Goal: Information Seeking & Learning: Learn about a topic

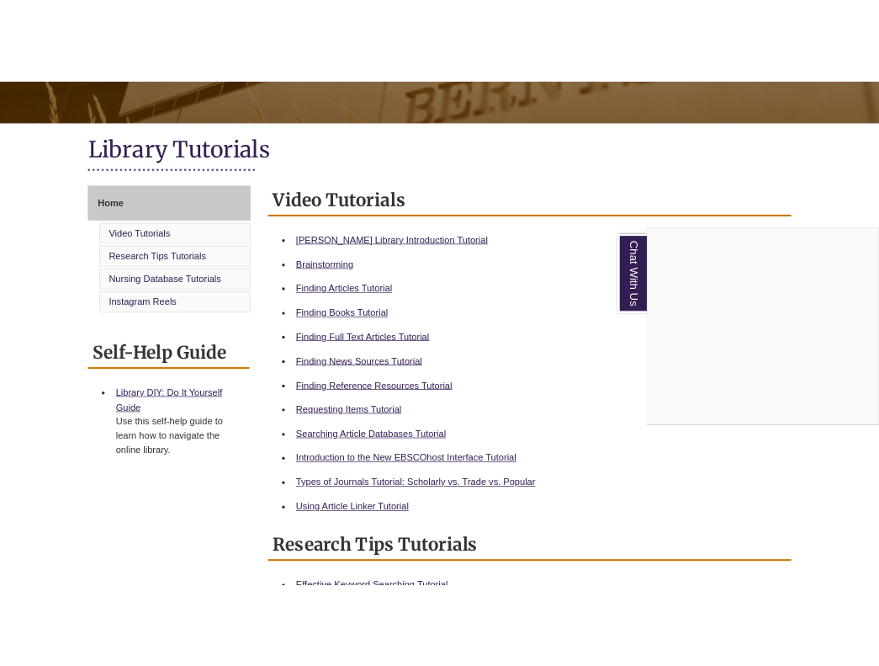
scroll to position [340, 0]
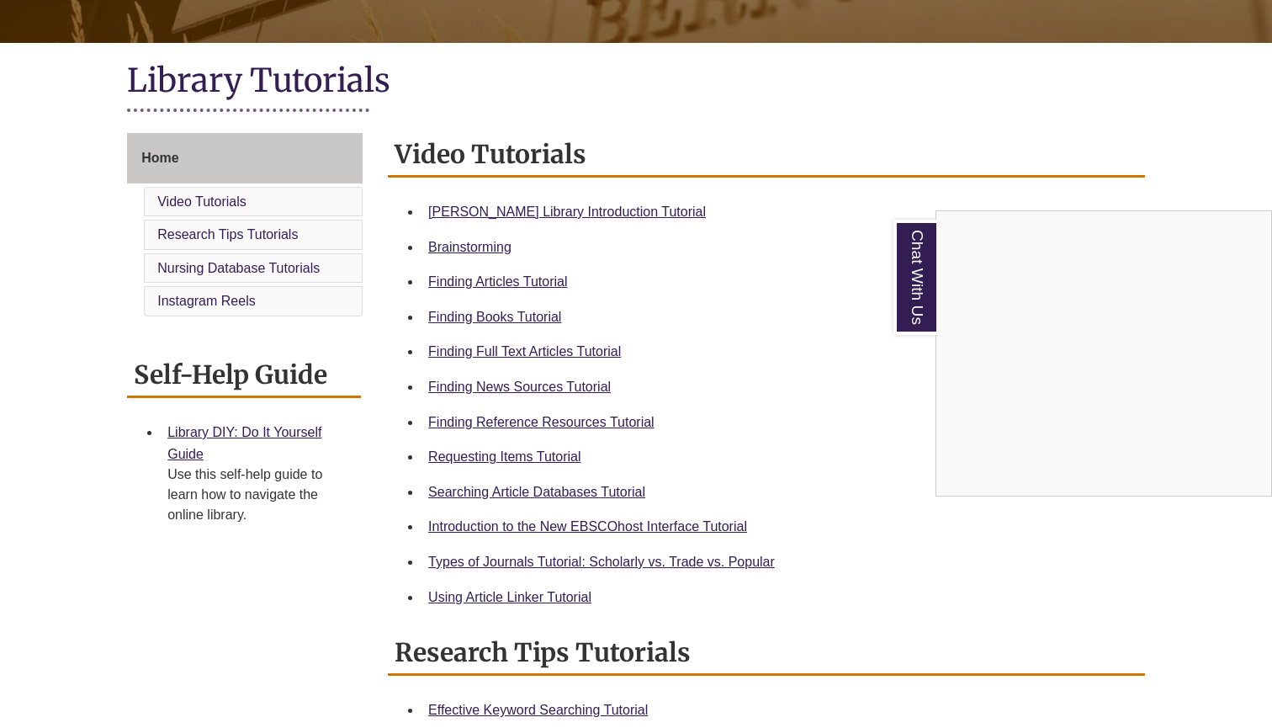
click at [554, 209] on div "Chat With Us" at bounding box center [636, 364] width 1272 height 728
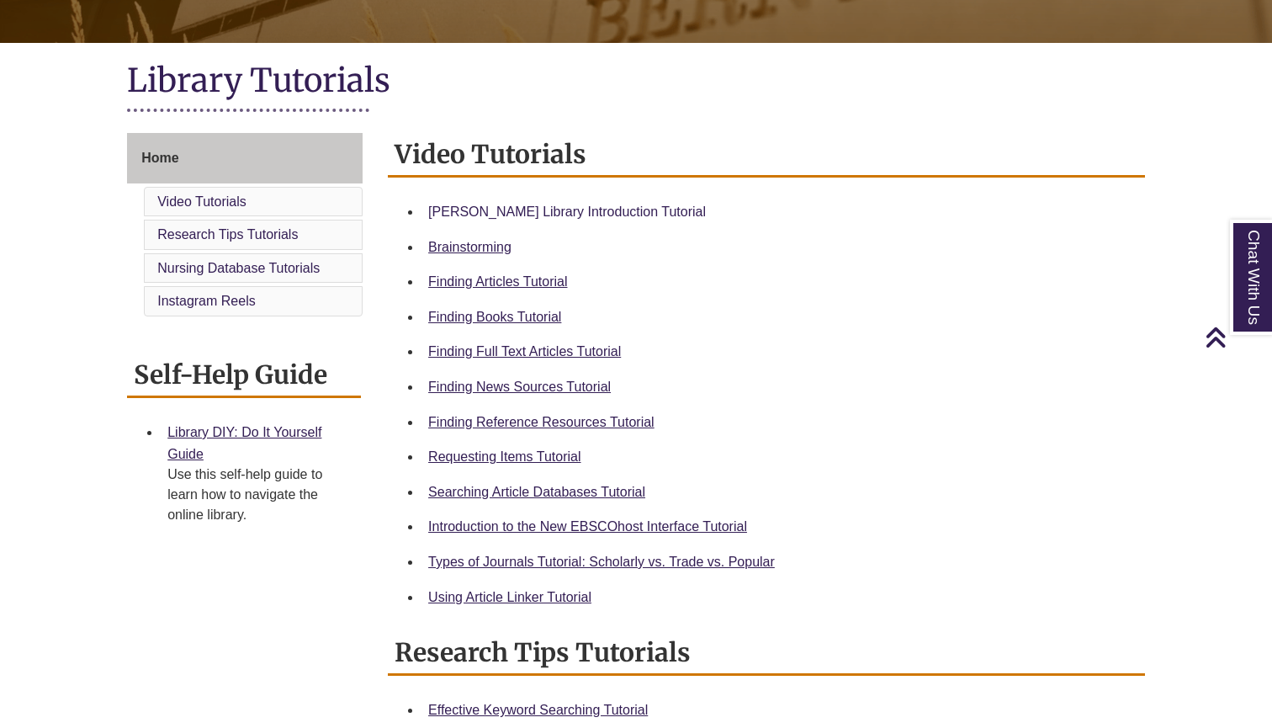
click at [554, 208] on link "[PERSON_NAME] Library Introduction Tutorial" at bounding box center [567, 211] width 278 height 14
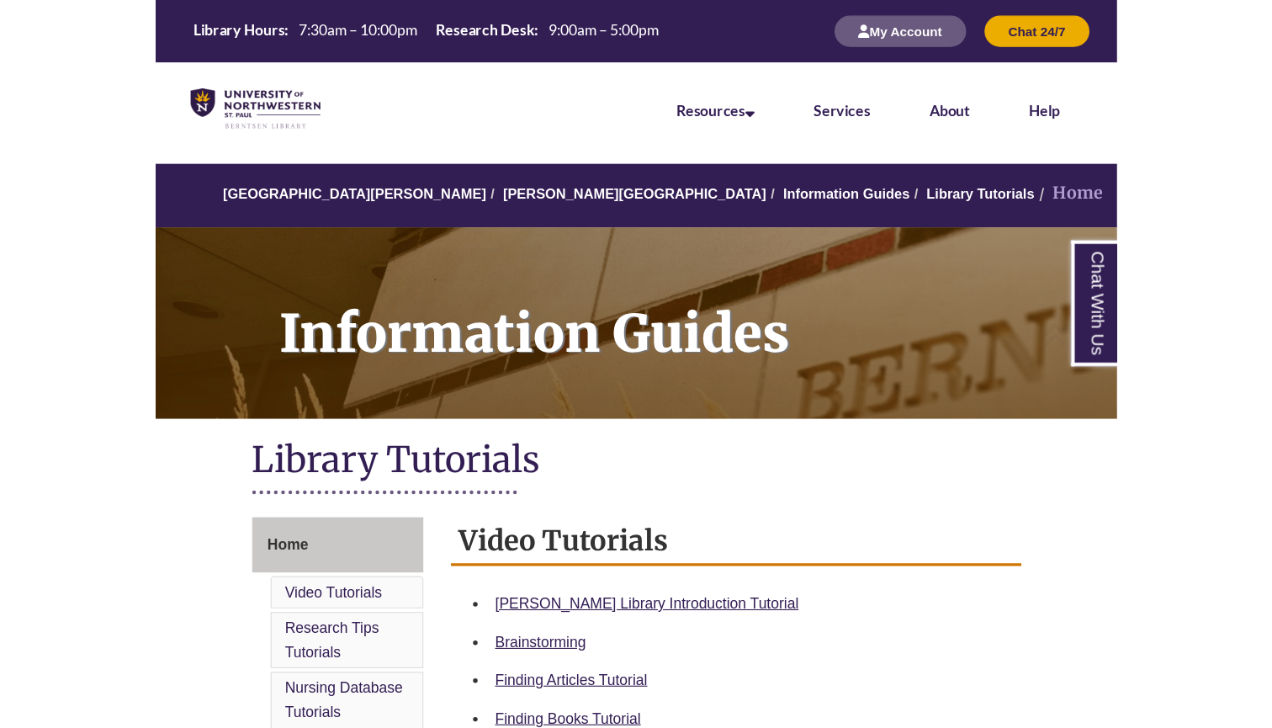
scroll to position [0, 0]
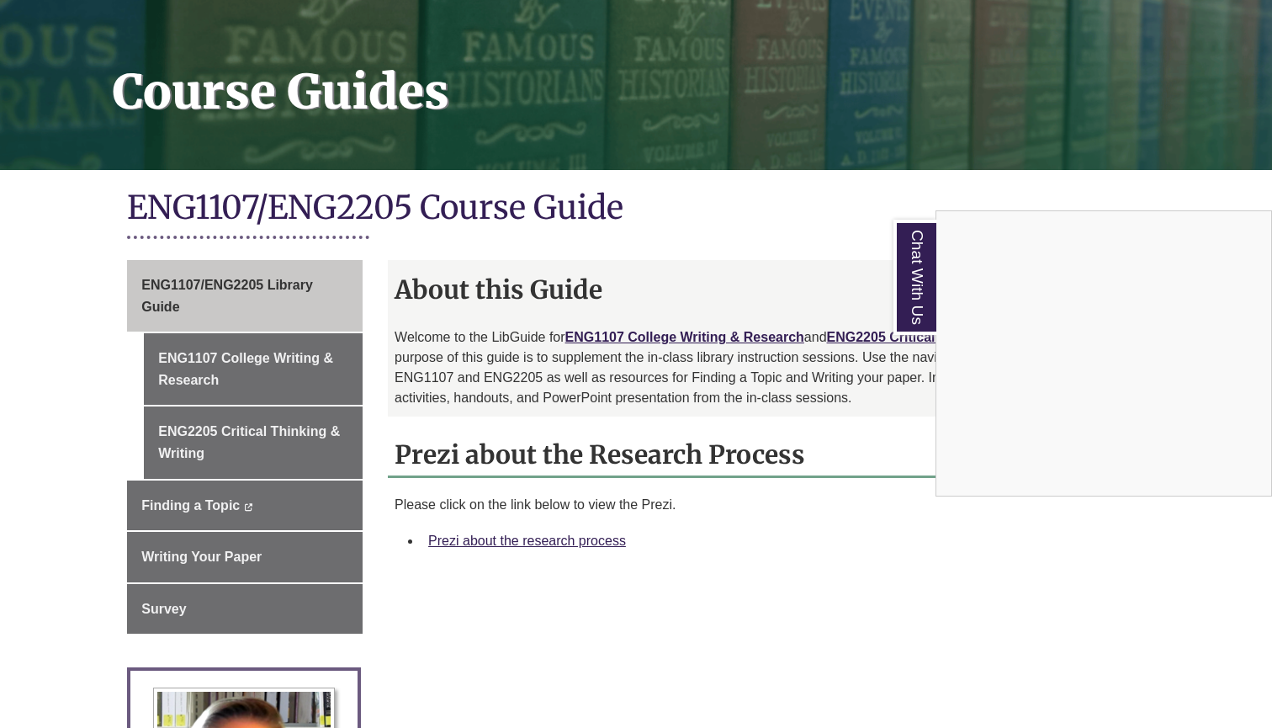
scroll to position [211, 0]
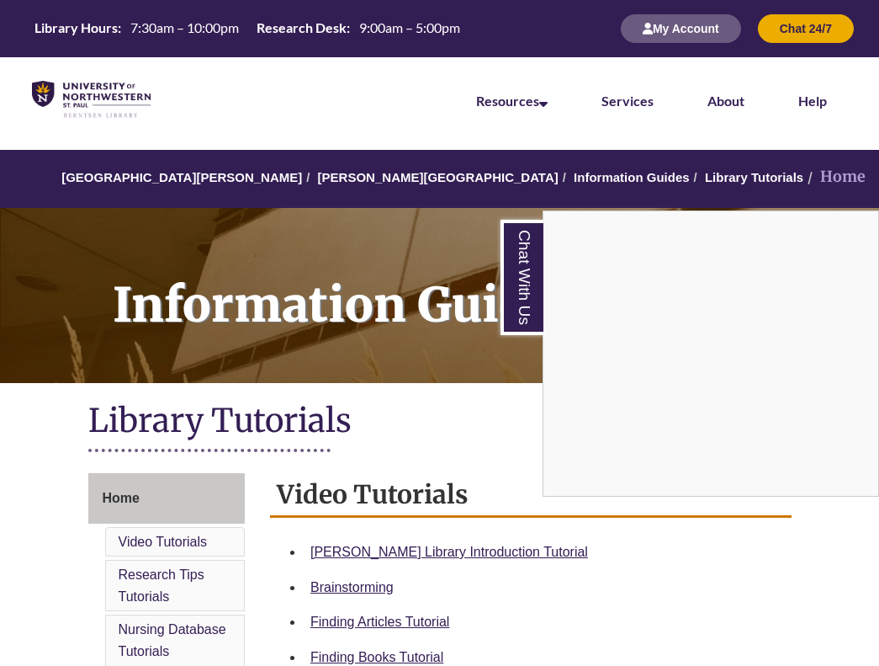
click at [419, 619] on div "Chat With Us" at bounding box center [439, 333] width 879 height 666
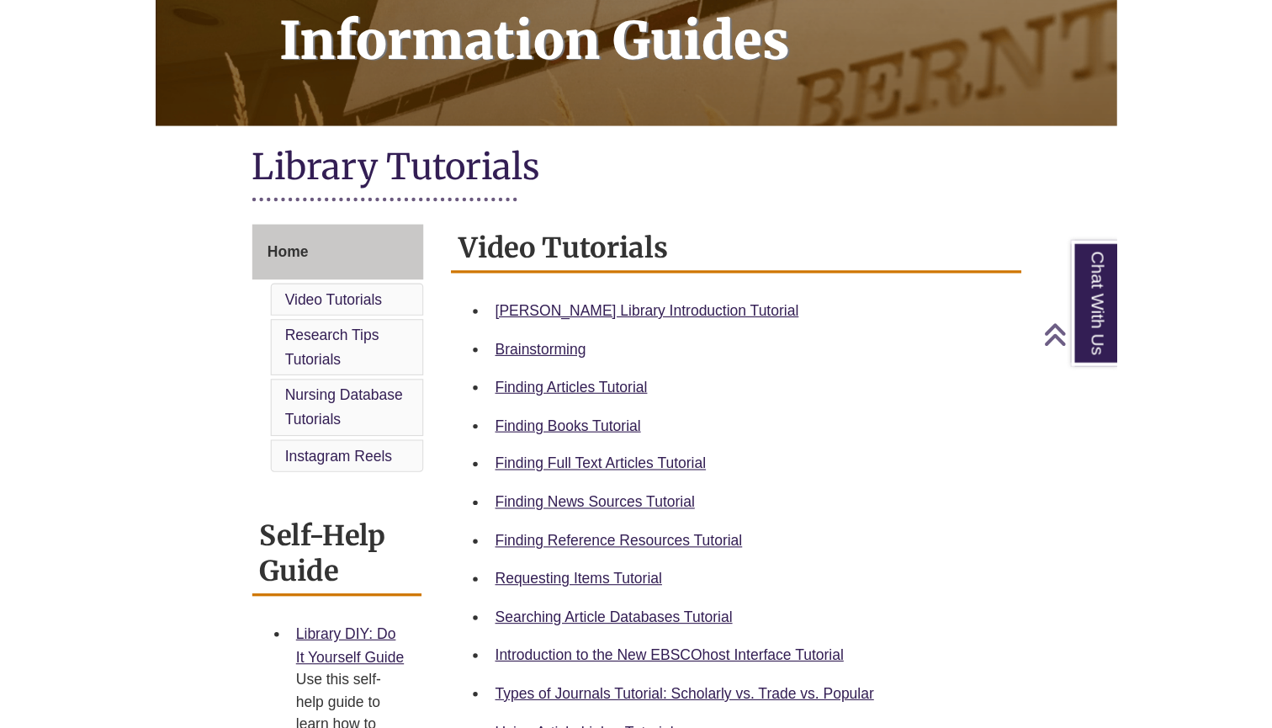
scroll to position [274, 0]
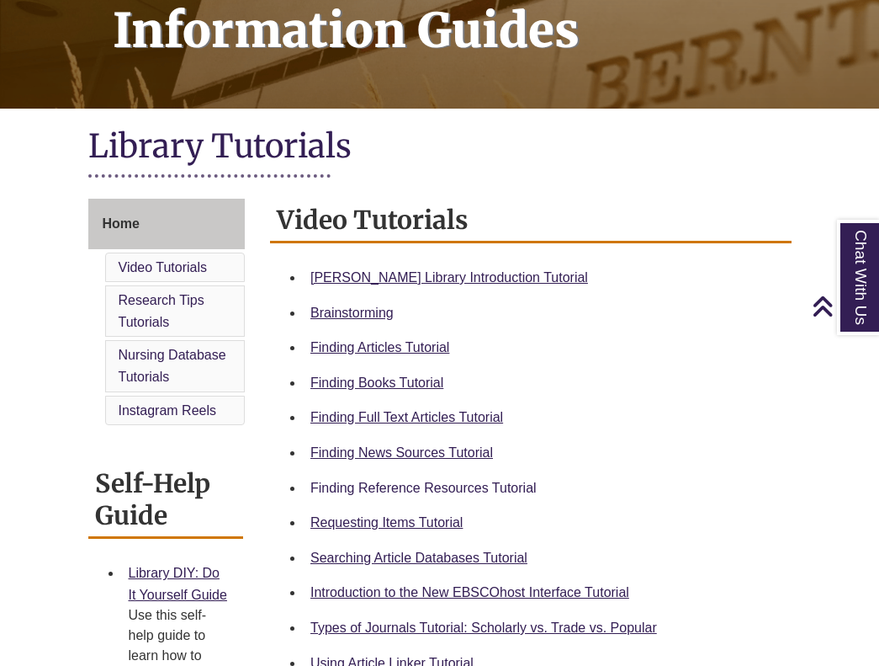
click at [479, 480] on link "Finding Reference Resources Tutorial" at bounding box center [423, 487] width 226 height 14
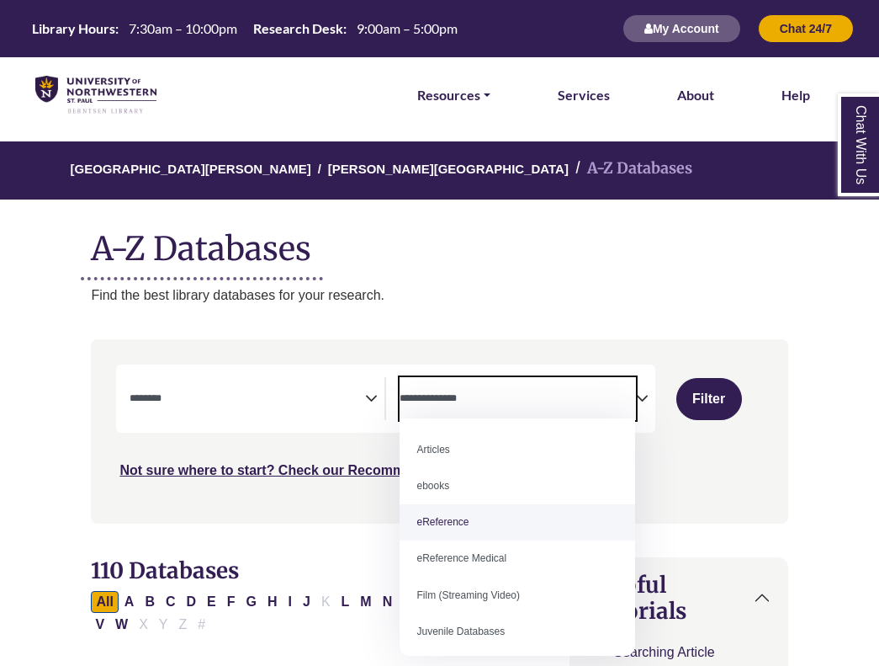
select select "Database Subject Filter"
select select "*****"
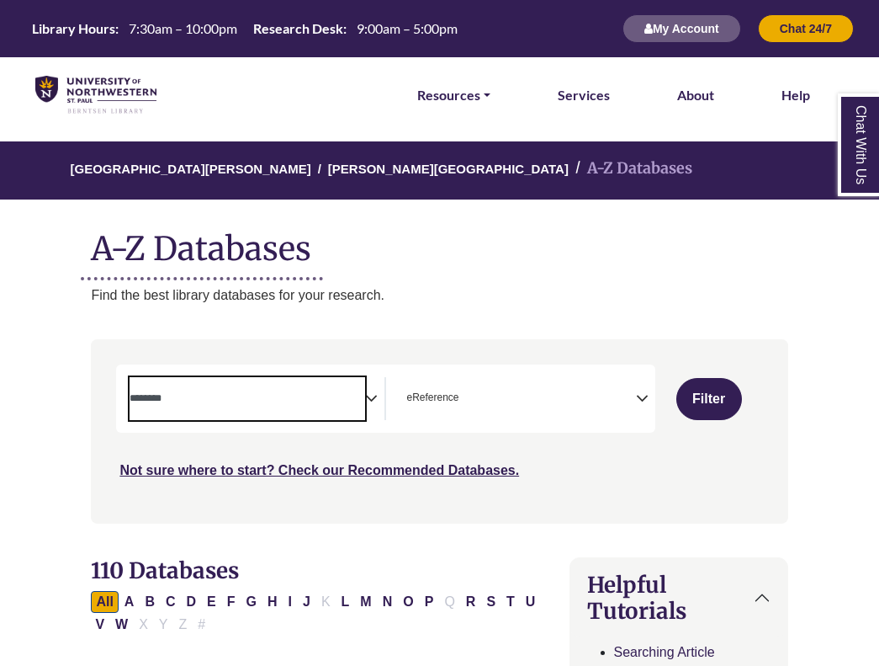
click at [307, 395] on textarea "Search" at bounding box center [248, 399] width 236 height 13
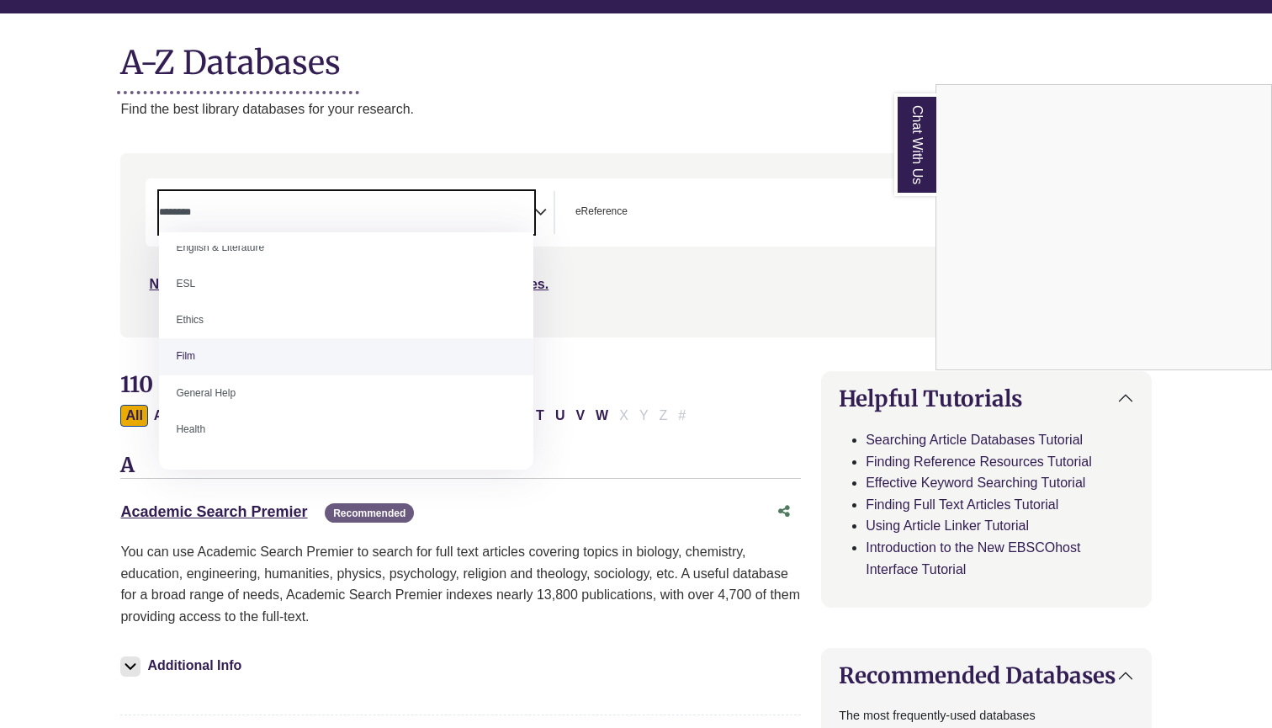
scroll to position [646, 0]
select select "*****"
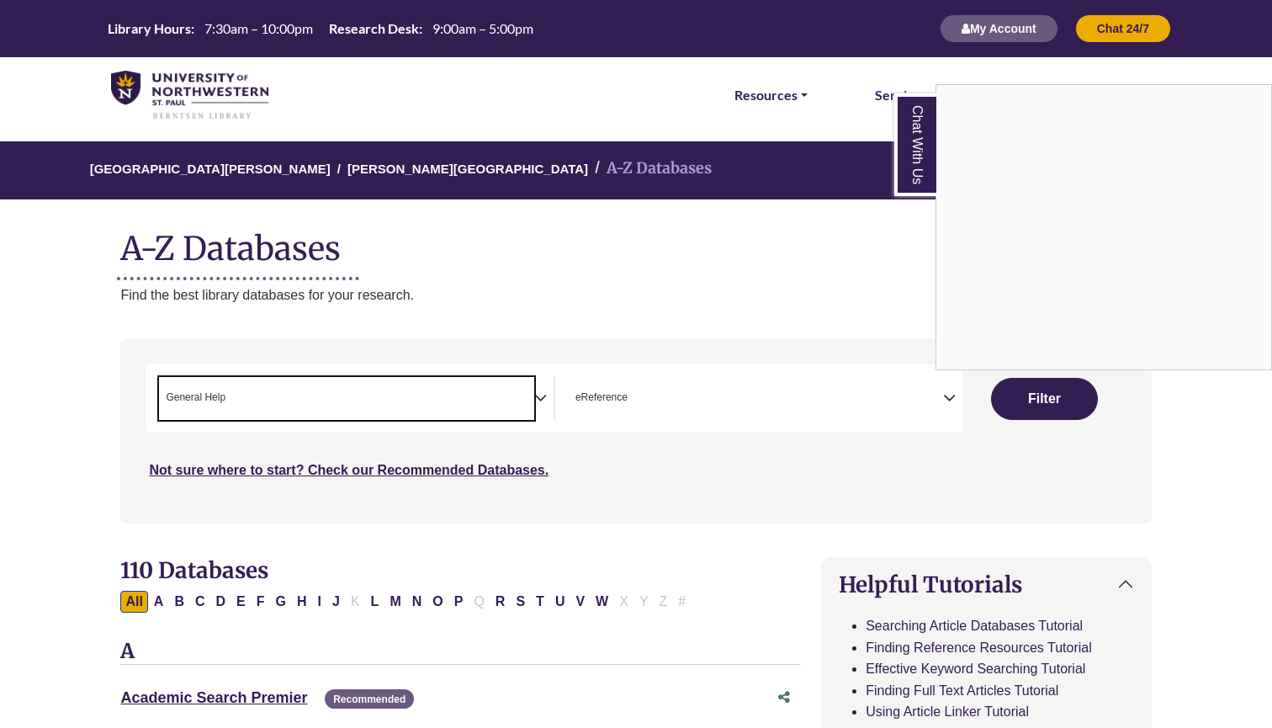
scroll to position [0, 0]
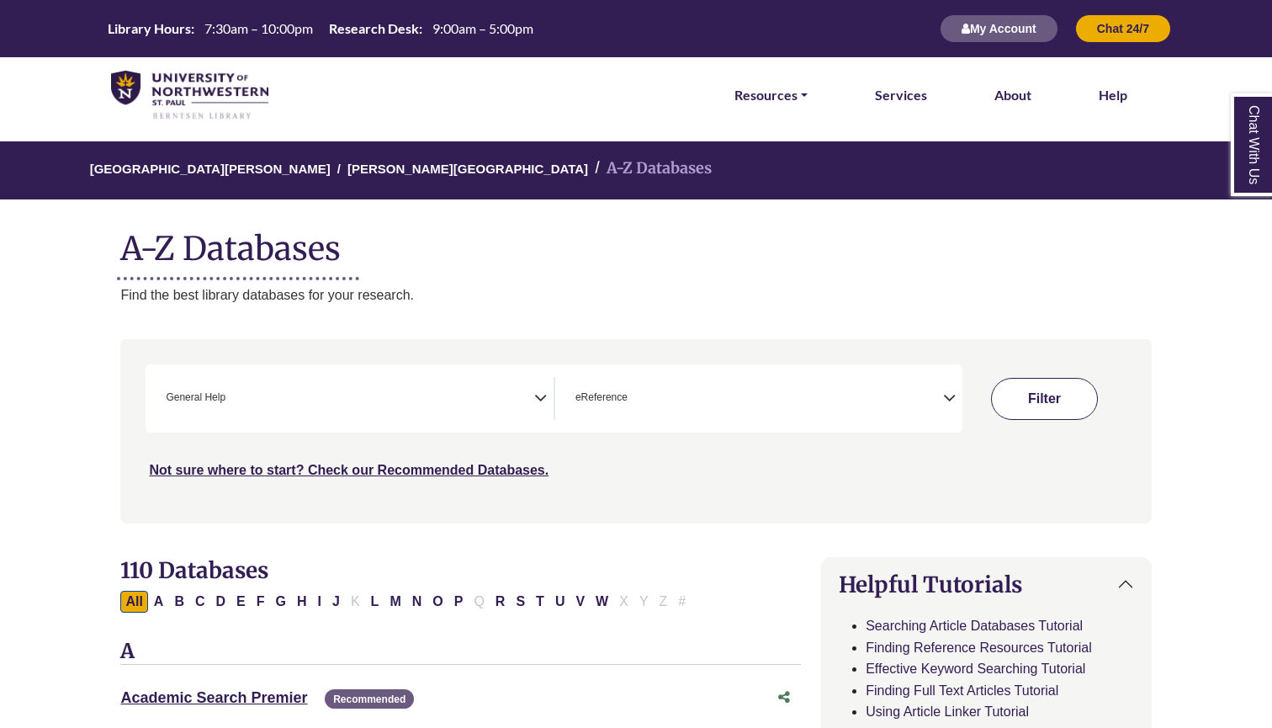
click at [878, 386] on button "Filter" at bounding box center [1045, 399] width 108 height 42
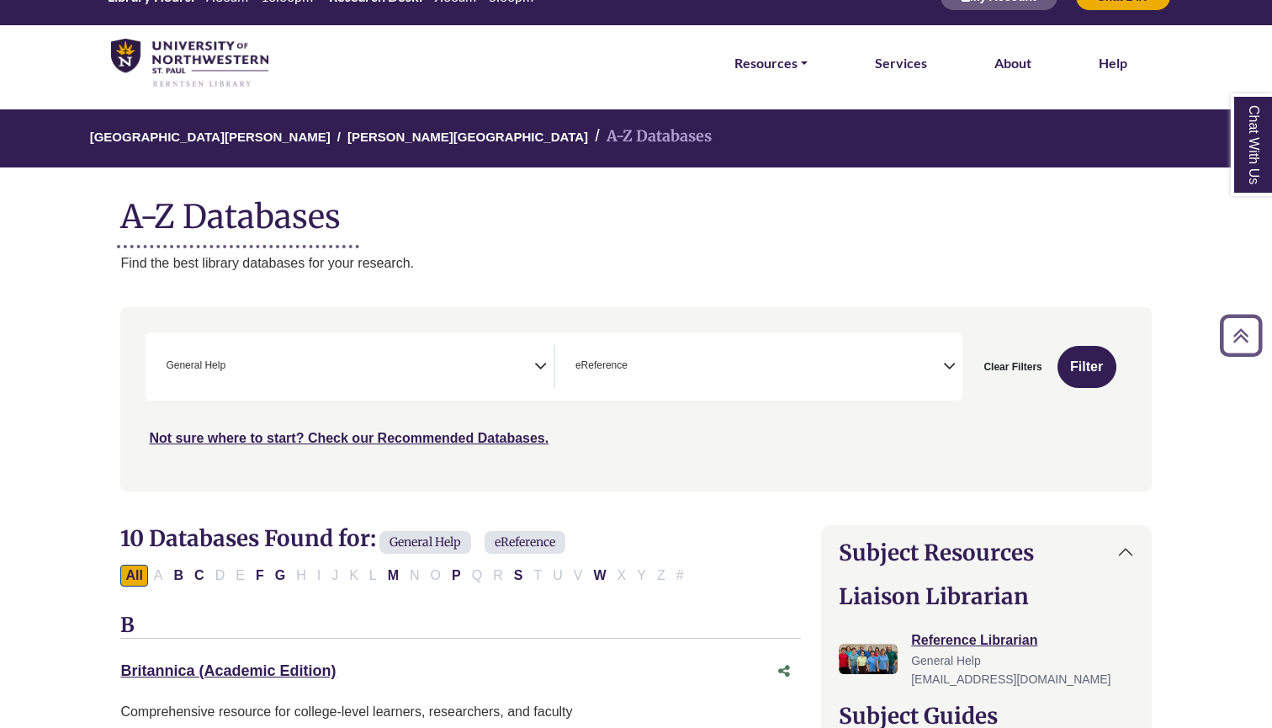
scroll to position [24, 1]
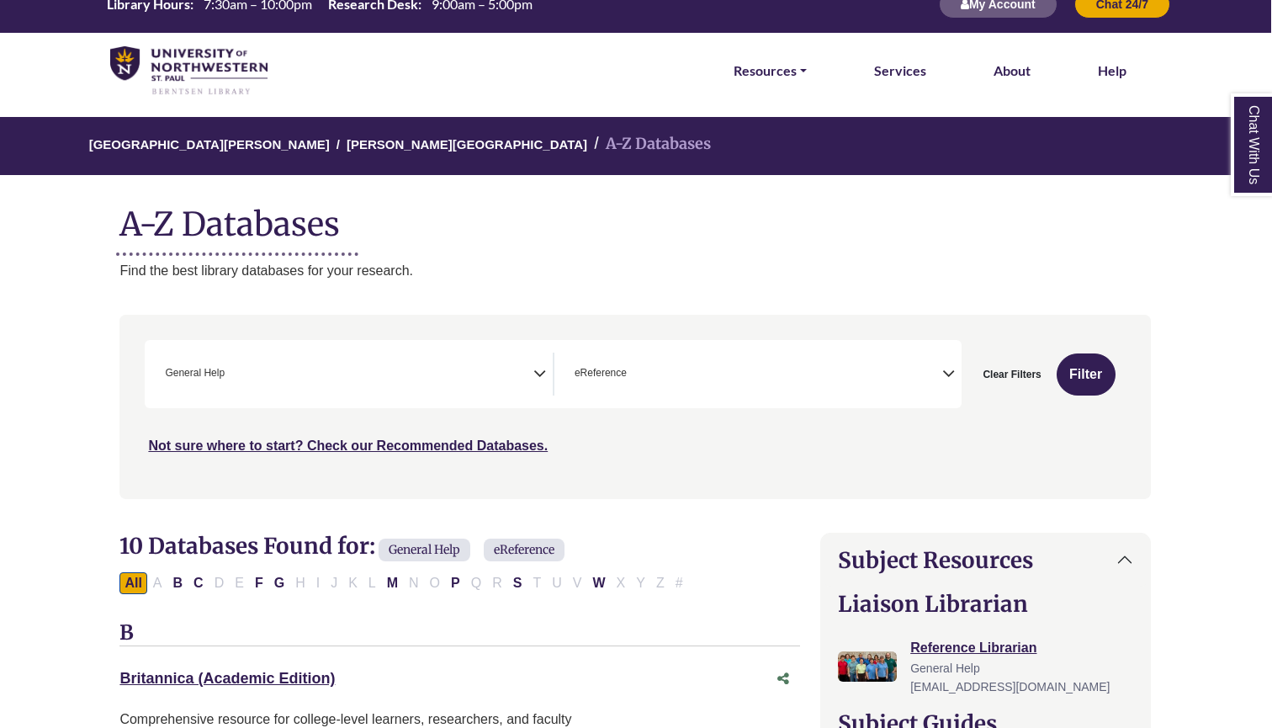
click at [497, 578] on div "All A B C D E F G H I J K L M N O P Q R S T U V W X Y Z #" at bounding box center [404, 582] width 570 height 14
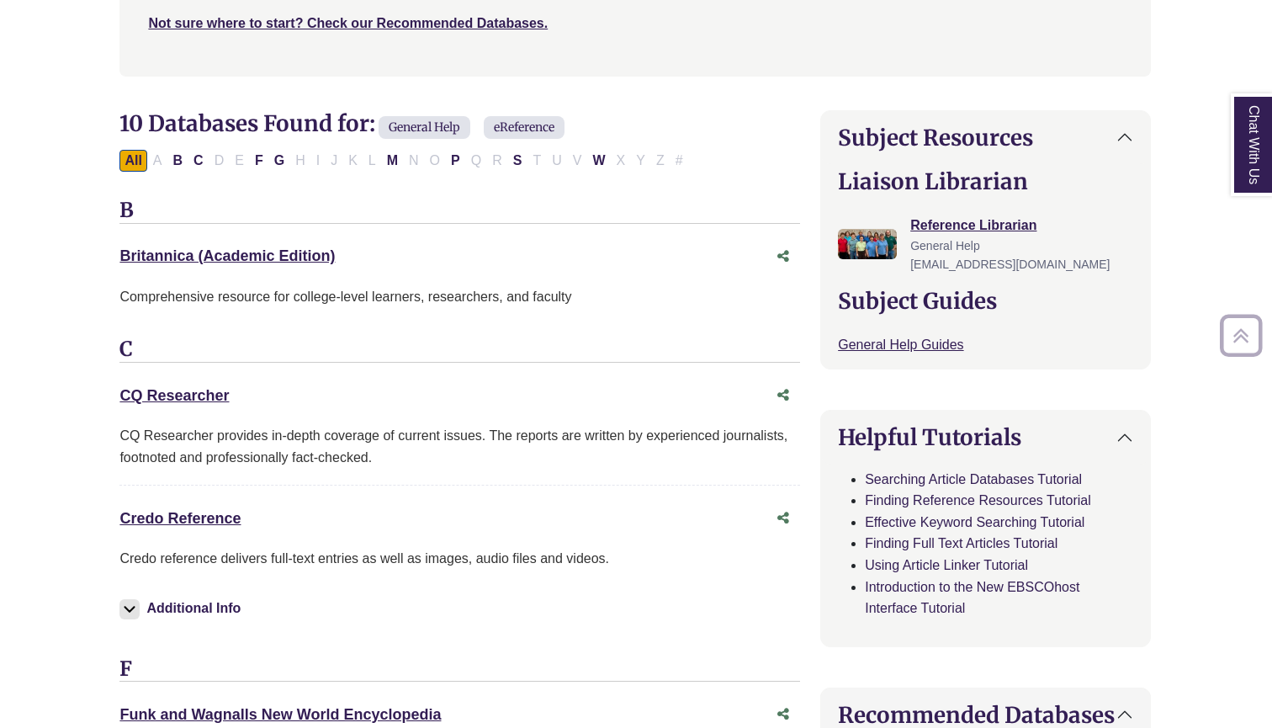
scroll to position [533, 1]
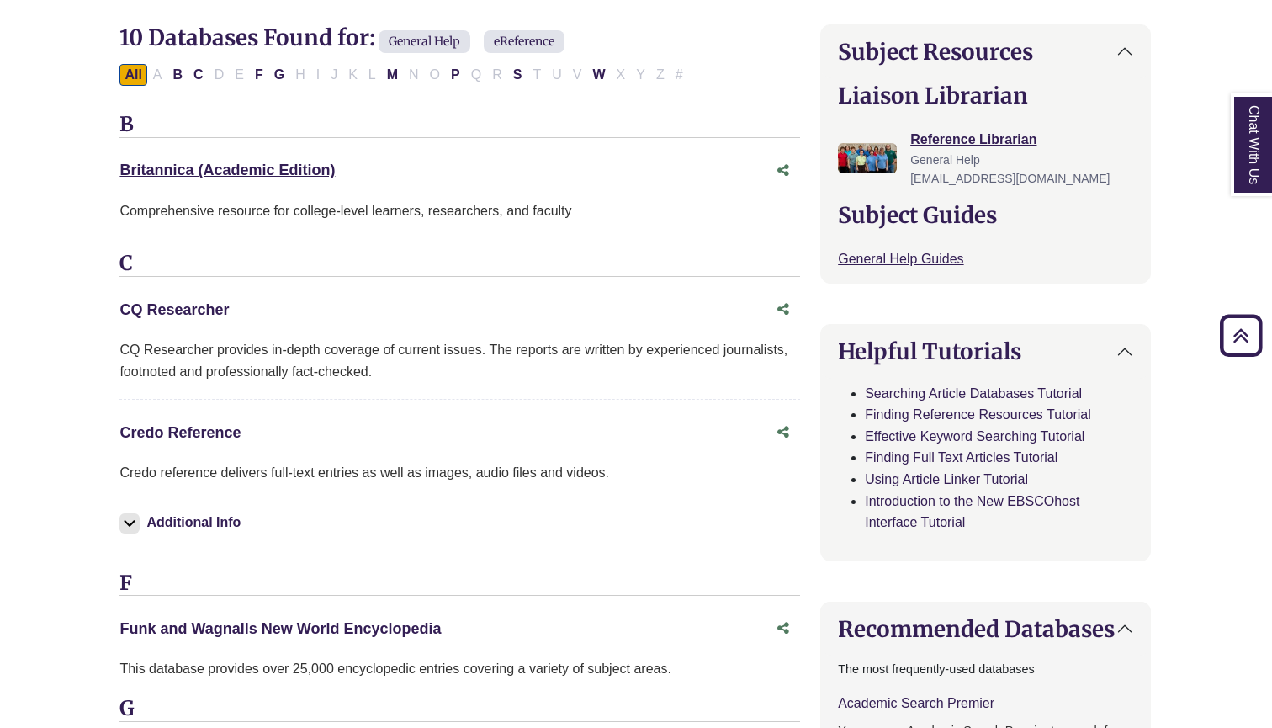
click at [225, 424] on link "Credo Reference This link opens in a new window" at bounding box center [179, 432] width 121 height 17
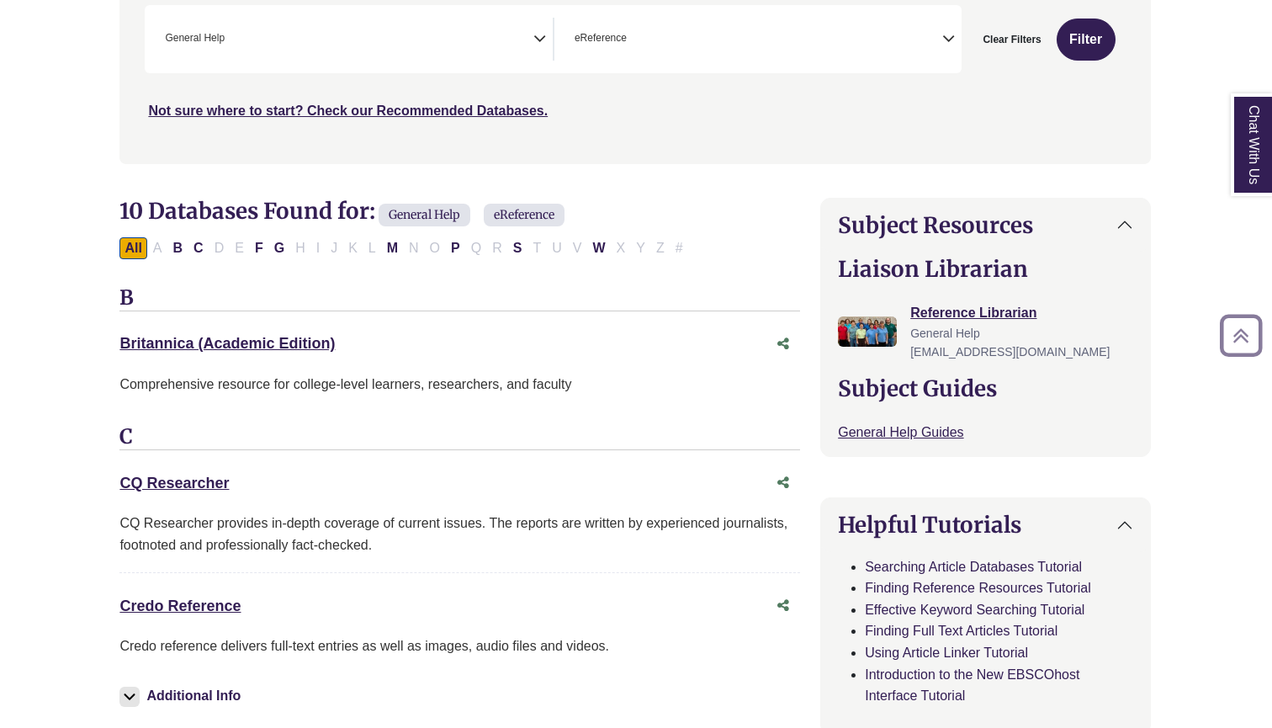
scroll to position [309, 1]
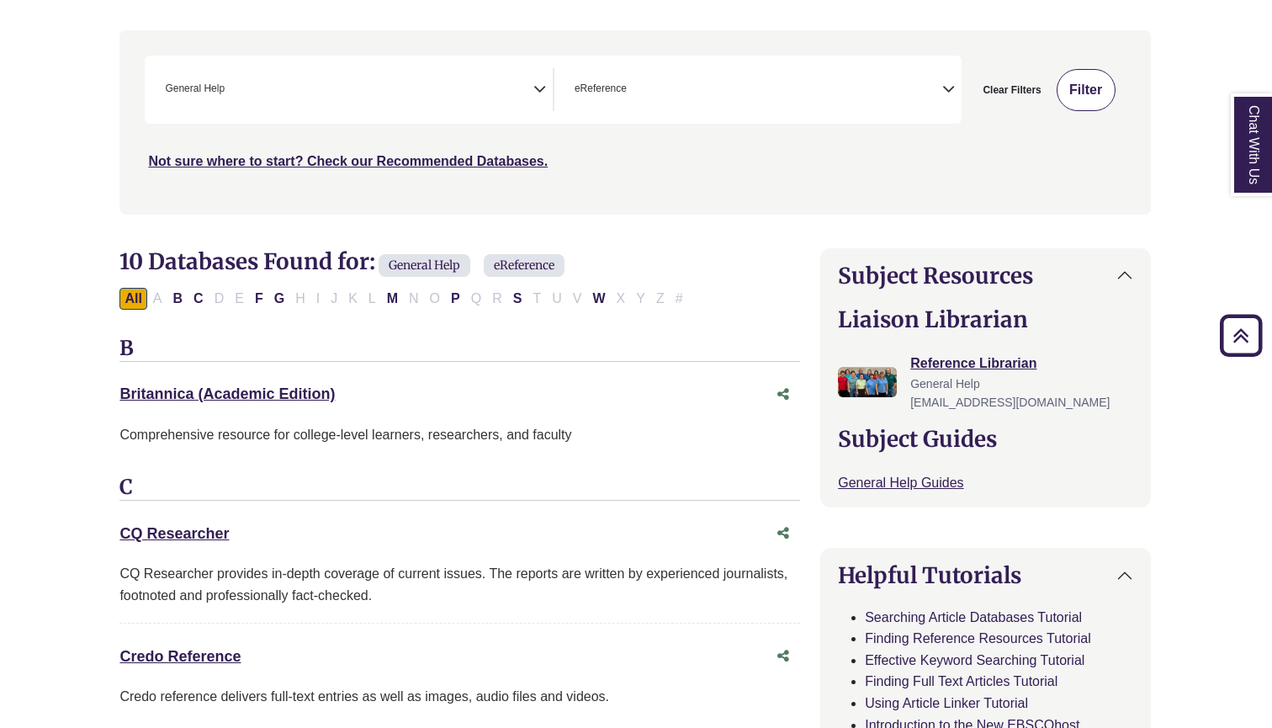
click at [878, 82] on button "Filter" at bounding box center [1086, 90] width 59 height 42
click at [878, 84] on button "Filter" at bounding box center [1086, 90] width 59 height 42
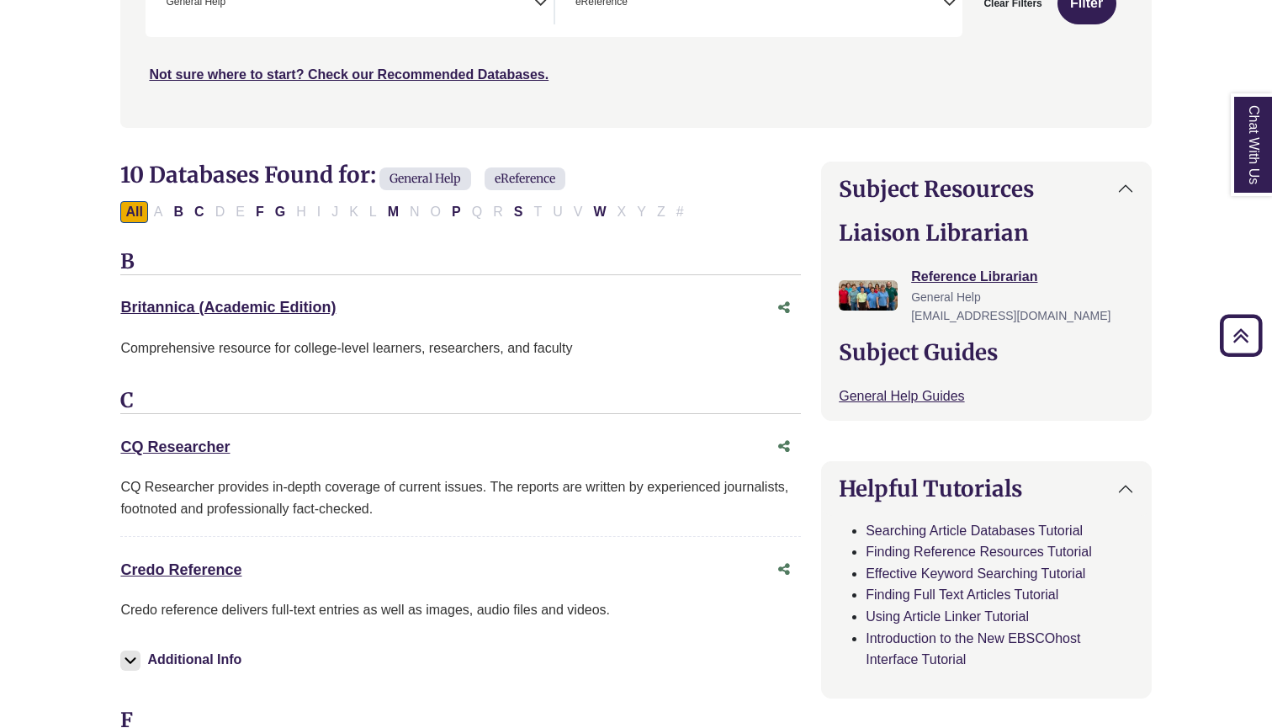
scroll to position [393, 0]
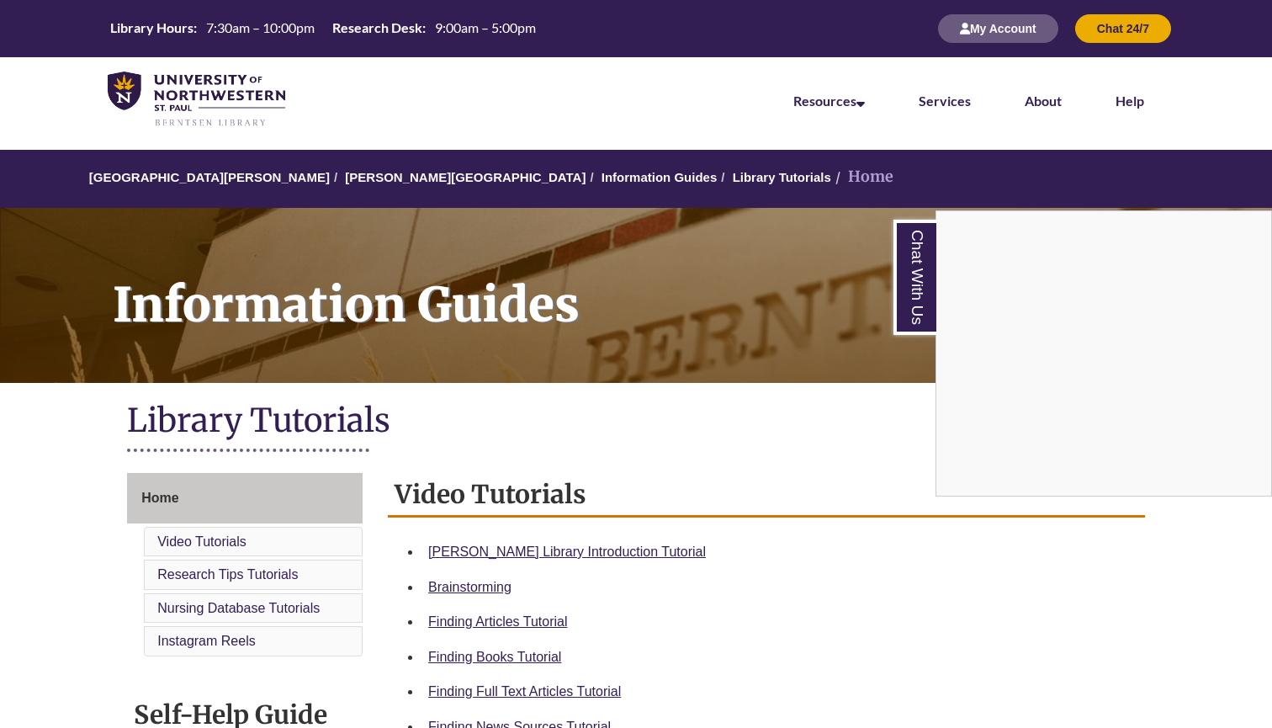
scroll to position [167, 0]
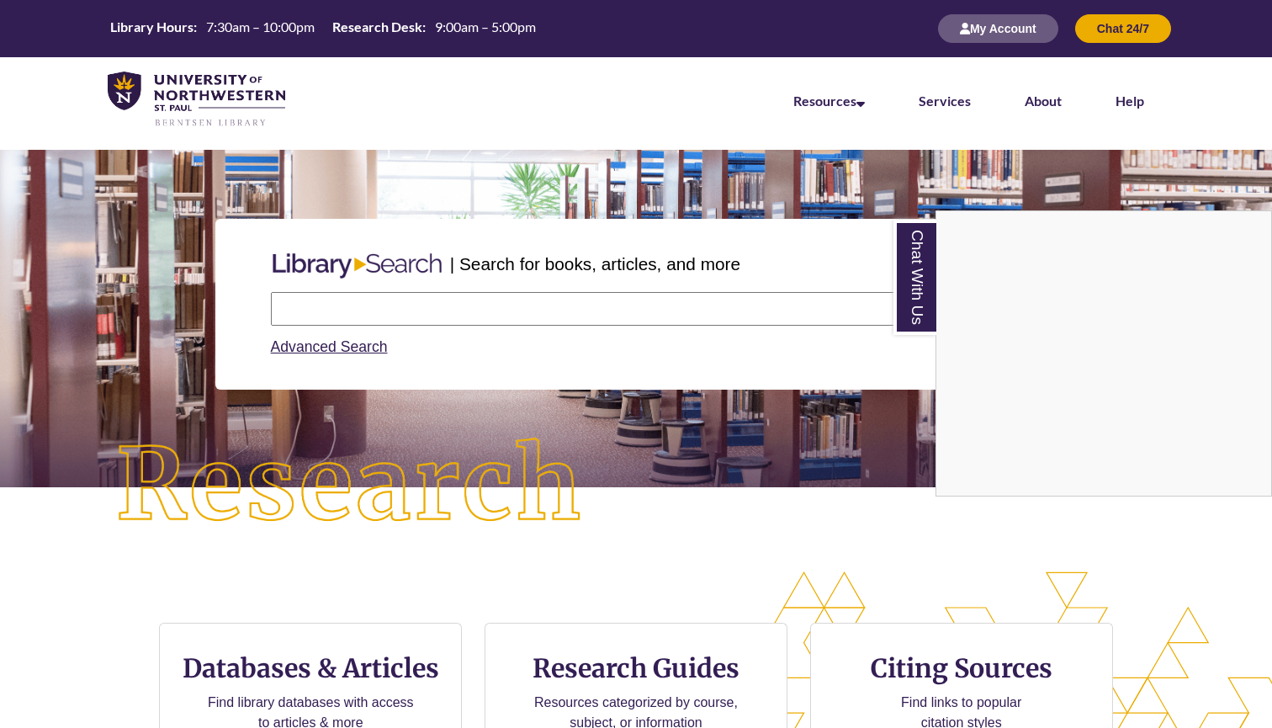
click at [412, 307] on div "Chat With Us" at bounding box center [636, 364] width 1272 height 728
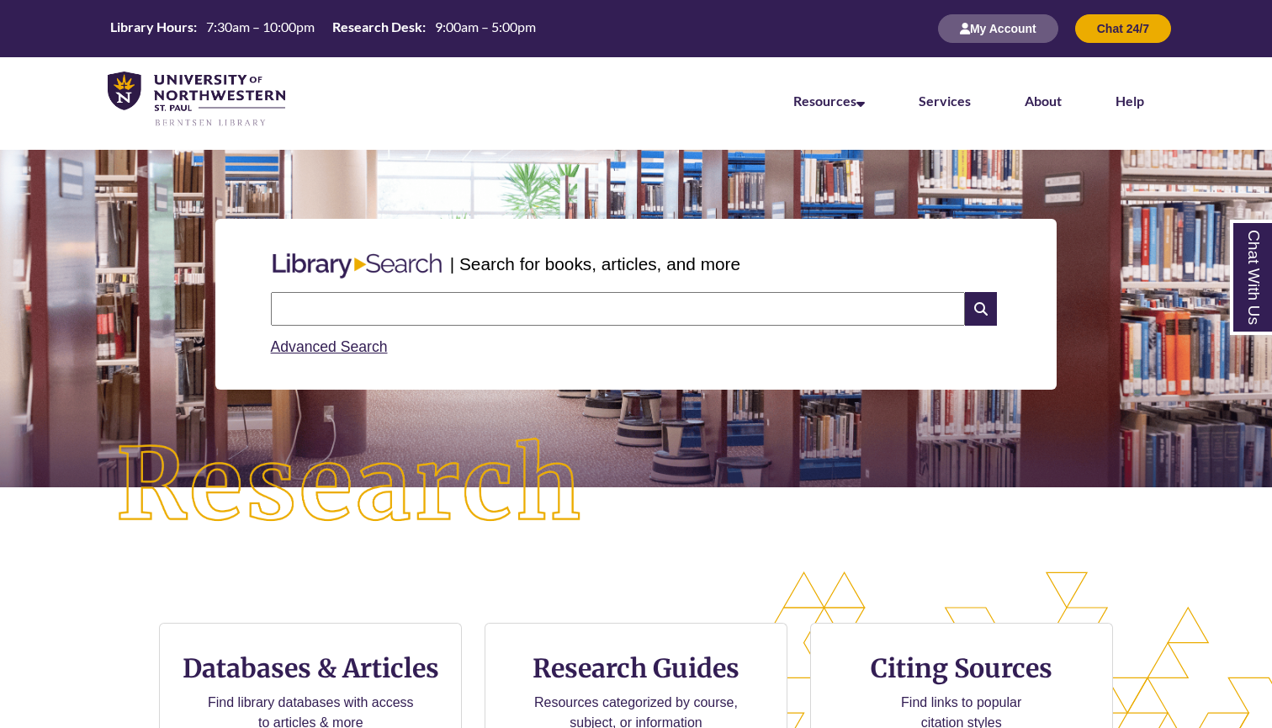
click at [434, 307] on input "text" at bounding box center [618, 309] width 694 height 34
type input "**********"
